Goal: Register for event/course

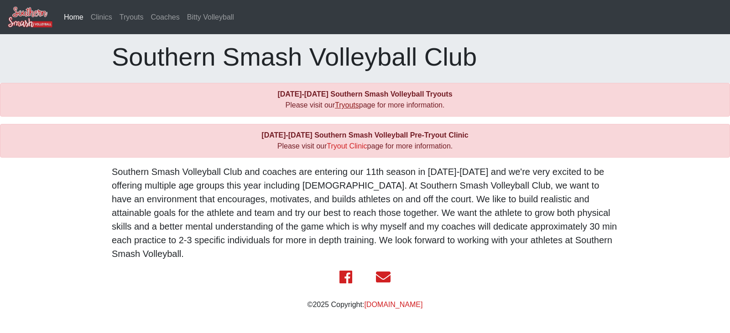
click at [344, 106] on link "Tryouts" at bounding box center [347, 105] width 24 height 8
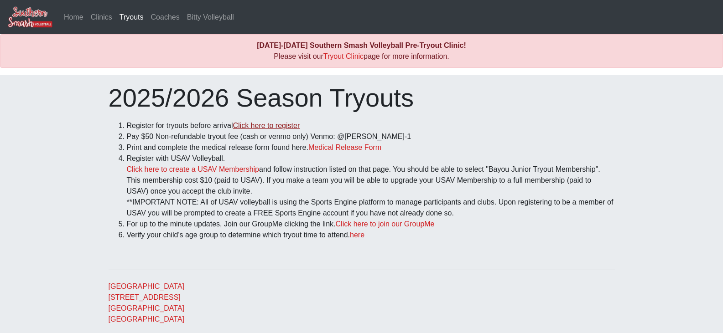
click at [271, 126] on link "Click here to register" at bounding box center [266, 126] width 67 height 8
click at [351, 148] on link "Medical Release Form" at bounding box center [344, 148] width 73 height 8
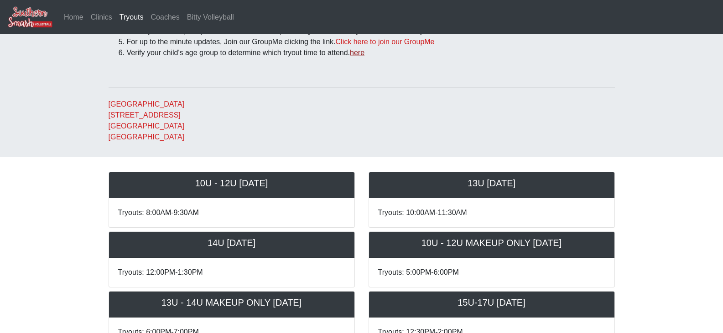
click at [362, 52] on link "here" at bounding box center [357, 53] width 15 height 8
